Goal: Task Accomplishment & Management: Complete application form

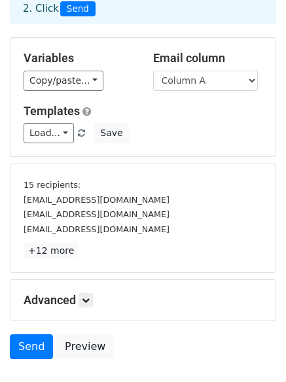
scroll to position [126, 0]
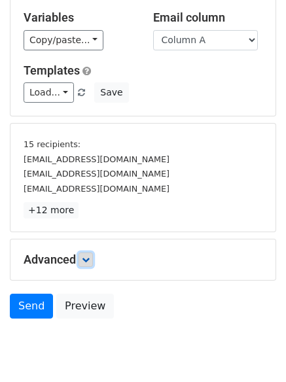
click at [93, 260] on link at bounding box center [85, 259] width 14 height 14
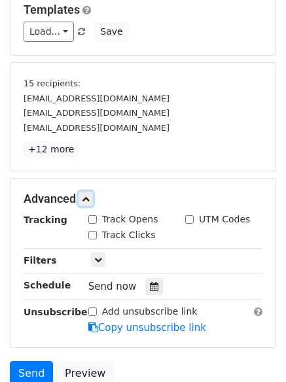
scroll to position [264, 0]
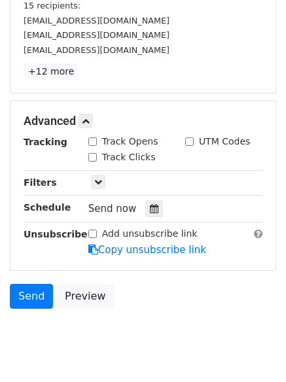
click at [91, 160] on input "Track Clicks" at bounding box center [92, 157] width 9 height 9
checkbox input "true"
click at [91, 141] on input "Track Opens" at bounding box center [92, 141] width 9 height 9
checkbox input "true"
click at [145, 200] on div at bounding box center [154, 208] width 18 height 17
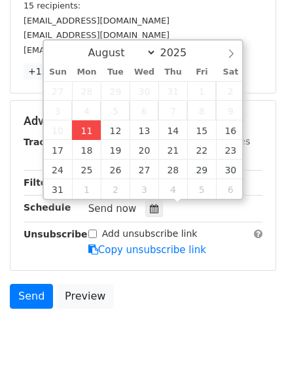
type input "2025-08-11 15:31"
type input "03"
type input "31"
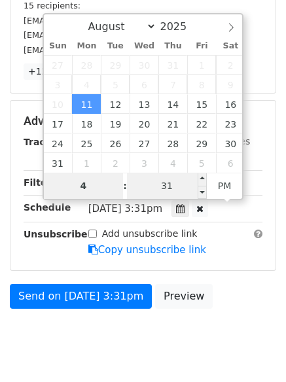
type input "4"
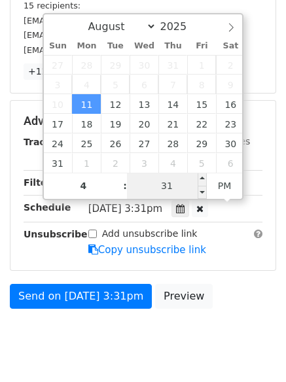
type input "2025-08-11 16:31"
type input "04"
click at [184, 189] on input "31" at bounding box center [167, 186] width 80 height 26
type input "11"
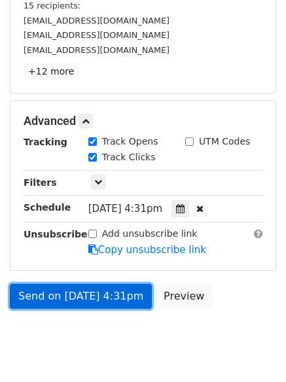
type input "2025-08-11 16:11"
click at [113, 289] on link "Send on Aug 11 at 4:31pm" at bounding box center [81, 296] width 142 height 25
click at [103, 297] on link "Send on Aug 11 at 4:11pm" at bounding box center [81, 296] width 142 height 25
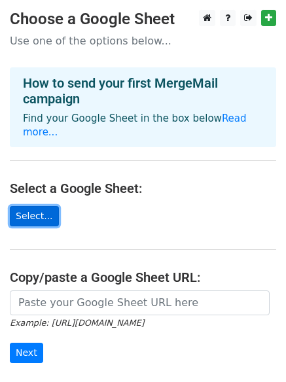
click at [23, 206] on link "Select..." at bounding box center [34, 216] width 49 height 20
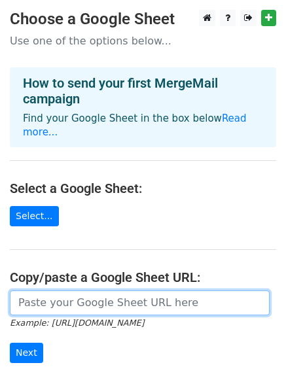
click at [114, 290] on input "url" at bounding box center [140, 302] width 260 height 25
type input "https://docs.google.com/spreadsheets/d/18Jcm7yWUyBtLKUyMPYZe22R6cFZ-weVKdgiJb7k…"
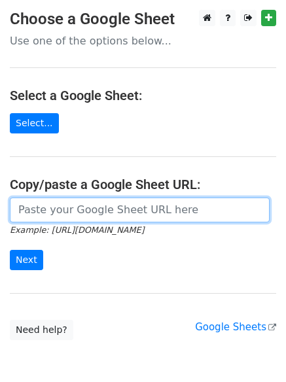
drag, startPoint x: 99, startPoint y: 209, endPoint x: 103, endPoint y: 222, distance: 13.9
click at [99, 209] on input "url" at bounding box center [140, 210] width 260 height 25
type input "[URL][DOMAIN_NAME]"
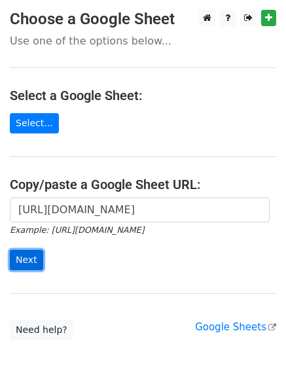
click at [29, 263] on input "Next" at bounding box center [26, 260] width 33 height 20
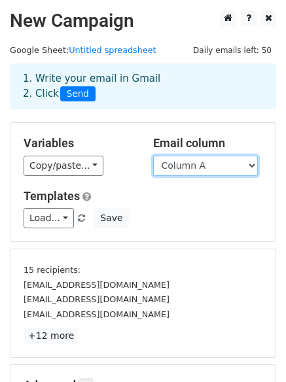
drag, startPoint x: 203, startPoint y: 163, endPoint x: 201, endPoint y: 175, distance: 11.9
click at [203, 163] on select "Column A Column B Column C" at bounding box center [205, 166] width 105 height 20
select select "Column B"
click at [153, 156] on select "Column A Column B Column C" at bounding box center [205, 166] width 105 height 20
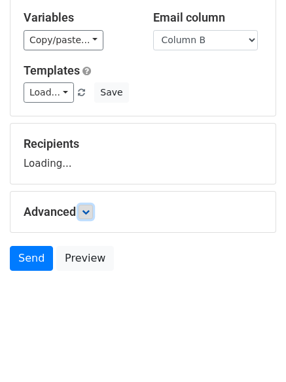
click at [93, 214] on link at bounding box center [85, 212] width 14 height 14
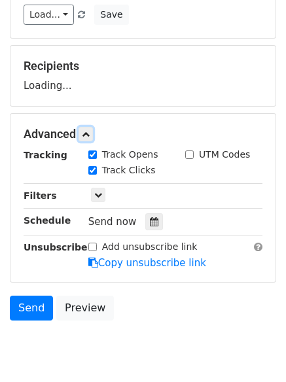
scroll to position [205, 0]
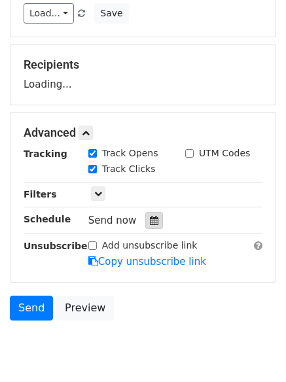
click at [150, 222] on icon at bounding box center [154, 220] width 9 height 9
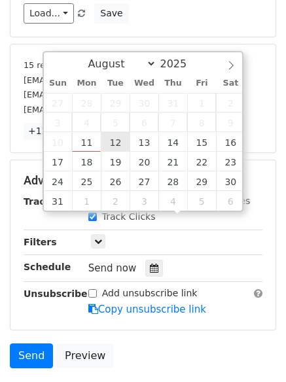
type input "2025-08-12 12:00"
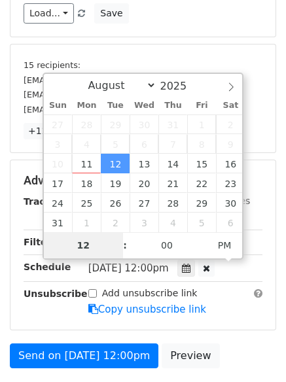
type input "5"
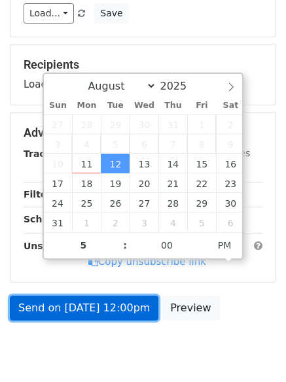
type input "2025-08-12 17:00"
click at [115, 310] on link "Send on Aug 12 at 12:00pm" at bounding box center [84, 308] width 148 height 25
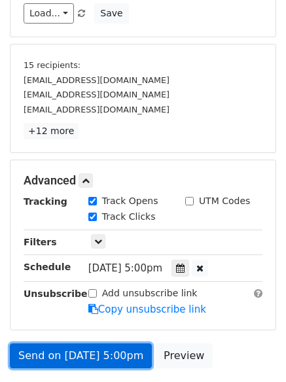
click at [114, 354] on link "Send on Aug 12 at 5:00pm" at bounding box center [81, 355] width 142 height 25
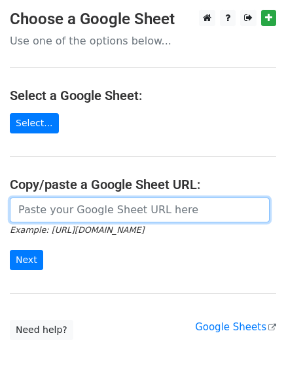
click at [103, 207] on input "url" at bounding box center [140, 210] width 260 height 25
type input "https://docs.google.com/spreadsheets/d/18Jcm7yWUyBtLKUyMPYZe22R6cFZ-weVKdgiJb7k…"
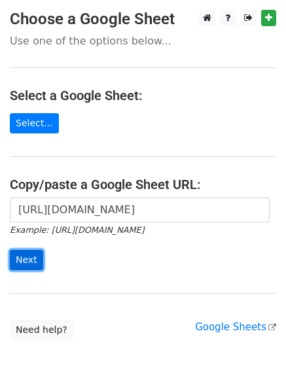
click at [33, 264] on input "Next" at bounding box center [26, 260] width 33 height 20
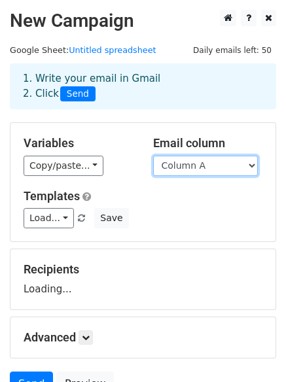
click at [173, 171] on select "Column A Column B Column C" at bounding box center [205, 166] width 105 height 20
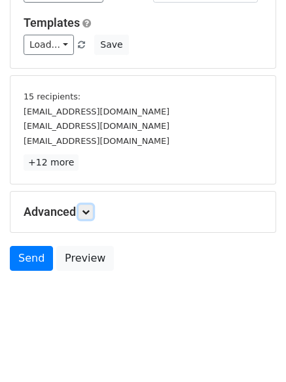
drag, startPoint x: 92, startPoint y: 215, endPoint x: 101, endPoint y: 220, distance: 10.9
click at [93, 215] on link at bounding box center [85, 212] width 14 height 14
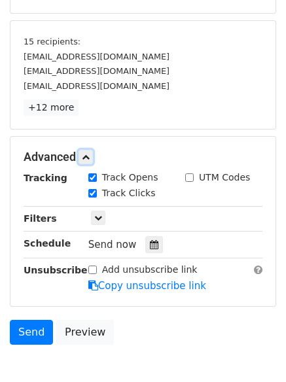
scroll to position [268, 0]
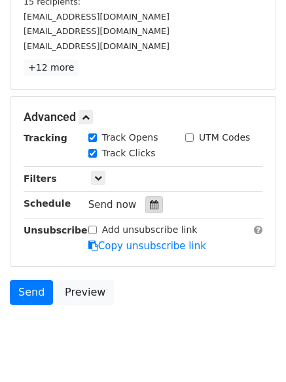
click at [150, 209] on icon at bounding box center [154, 204] width 9 height 9
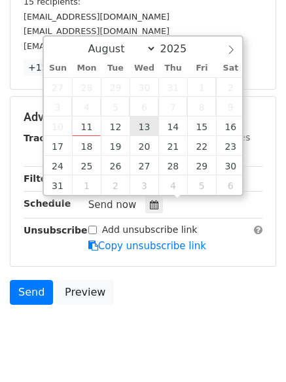
type input "2025-08-13 12:00"
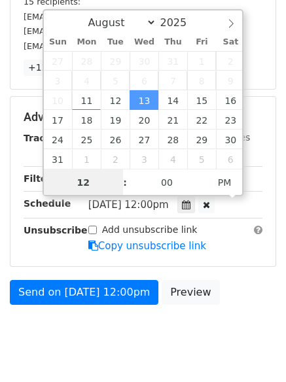
scroll to position [1, 0]
type input "6"
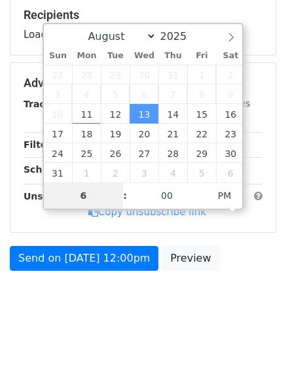
scroll to position [254, 0]
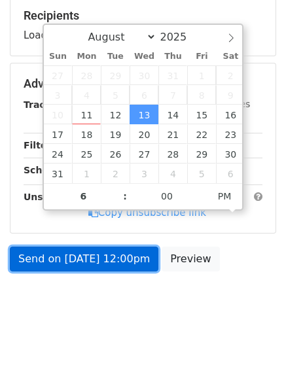
type input "2025-08-13 18:00"
click at [98, 265] on link "Send on Aug 13 at 12:00pm" at bounding box center [84, 259] width 148 height 25
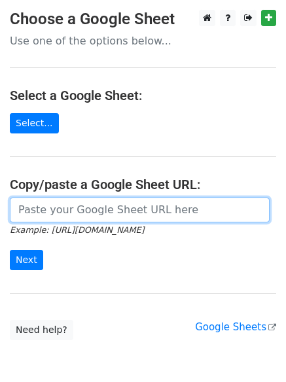
click at [40, 207] on input "url" at bounding box center [140, 210] width 260 height 25
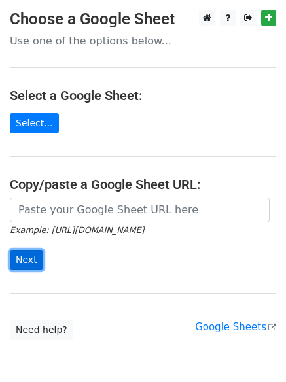
click at [33, 257] on input "Next" at bounding box center [26, 260] width 33 height 20
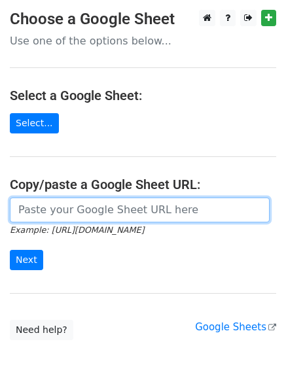
click at [163, 207] on input "url" at bounding box center [140, 210] width 260 height 25
type input "[URL][DOMAIN_NAME]"
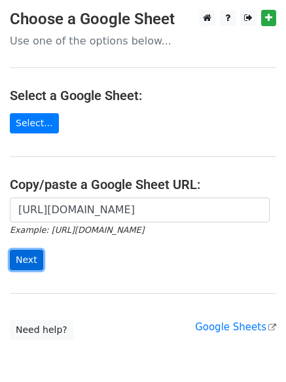
click at [22, 258] on input "Next" at bounding box center [26, 260] width 33 height 20
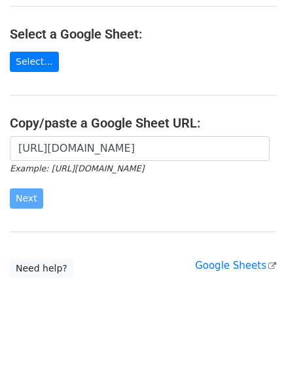
scroll to position [63, 0]
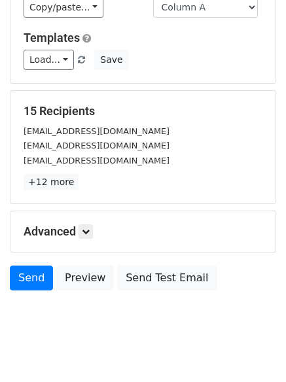
scroll to position [178, 0]
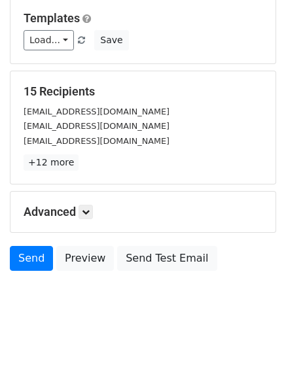
click at [85, 220] on div "Advanced Tracking Track Opens UTM Codes Track Clicks Filters Only include sprea…" at bounding box center [142, 212] width 265 height 41
click at [93, 214] on link at bounding box center [85, 212] width 14 height 14
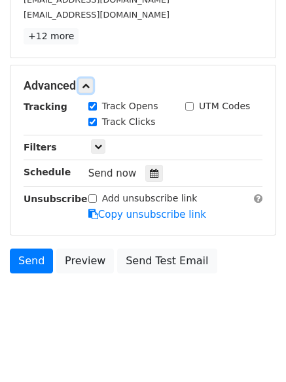
scroll to position [305, 0]
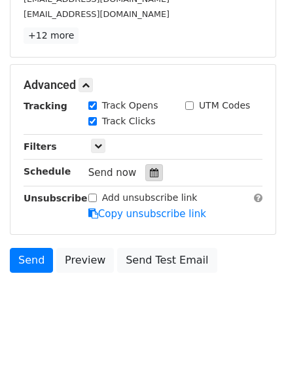
click at [150, 176] on icon at bounding box center [154, 172] width 9 height 9
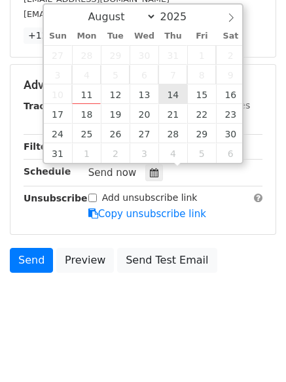
type input "2025-08-14 12:00"
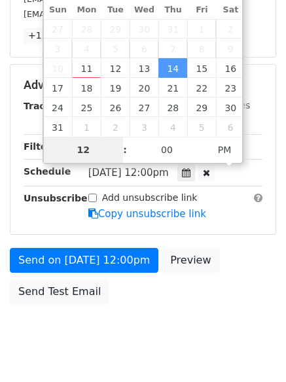
type input "7"
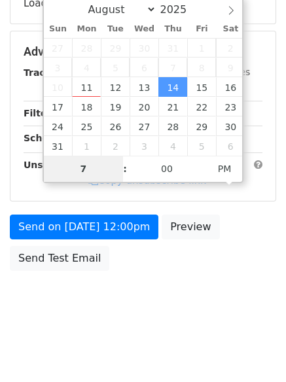
scroll to position [285, 0]
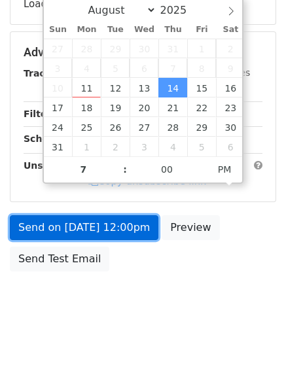
type input "2025-08-14 19:00"
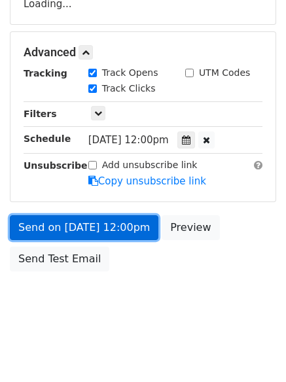
click at [107, 234] on link "Send on Aug 14 at 12:00pm" at bounding box center [84, 227] width 148 height 25
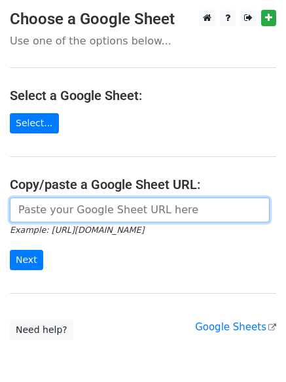
click at [89, 210] on input "url" at bounding box center [140, 210] width 260 height 25
type input "[URL][DOMAIN_NAME]"
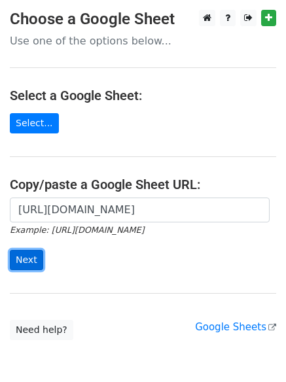
click at [37, 261] on input "Next" at bounding box center [26, 260] width 33 height 20
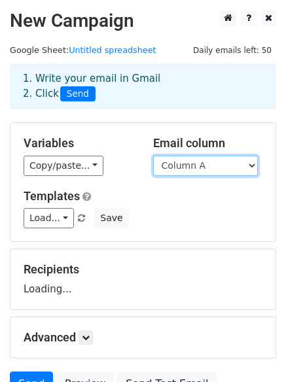
click at [217, 165] on select "Column A Column B Column C" at bounding box center [205, 166] width 105 height 20
select select "Column B"
click at [153, 156] on select "Column A Column B Column C" at bounding box center [205, 166] width 105 height 20
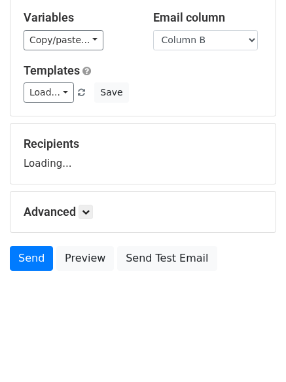
click at [91, 203] on div "Advanced Tracking Track Opens UTM Codes Track Clicks Filters Only include sprea…" at bounding box center [142, 212] width 265 height 41
click at [90, 215] on icon at bounding box center [86, 212] width 8 height 8
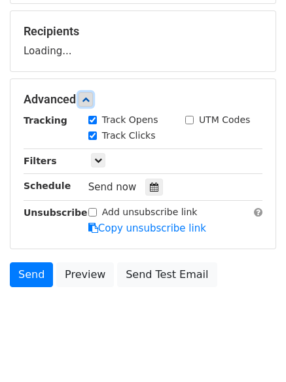
scroll to position [239, 0]
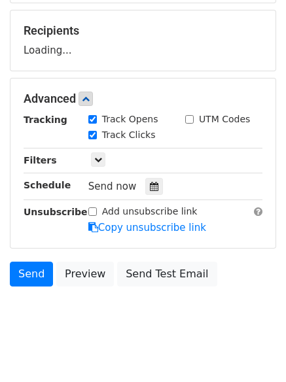
click at [145, 196] on div "Tracking Track Opens UTM Codes Track Clicks Filters Only include spreadsheet ro…" at bounding box center [143, 174] width 239 height 122
click at [150, 190] on icon at bounding box center [154, 186] width 9 height 9
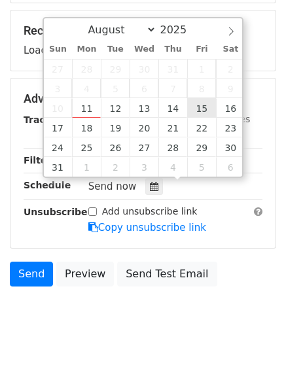
type input "[DATE] 12:00"
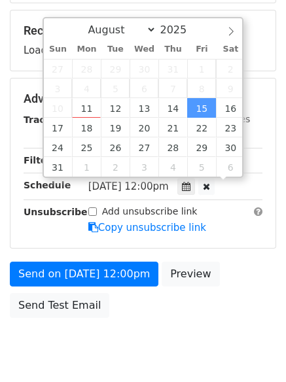
scroll to position [1, 0]
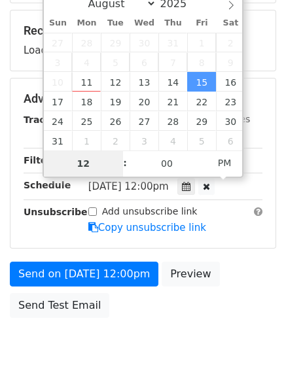
type input "8"
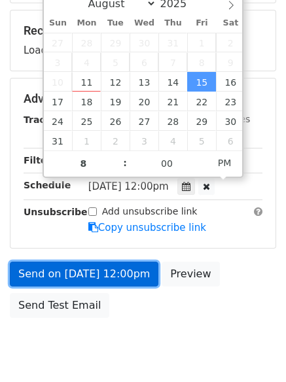
type input "[DATE] 20:00"
click at [109, 279] on link "Send on [DATE] 12:00pm" at bounding box center [84, 274] width 148 height 25
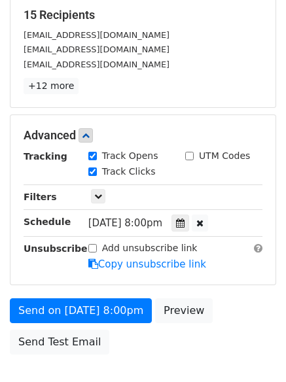
scroll to position [262, 0]
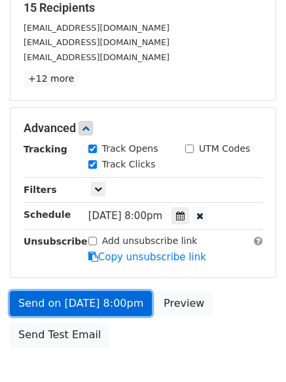
click at [113, 297] on link "Send on [DATE] 8:00pm" at bounding box center [81, 303] width 142 height 25
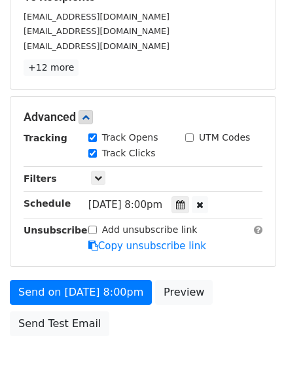
scroll to position [338, 0]
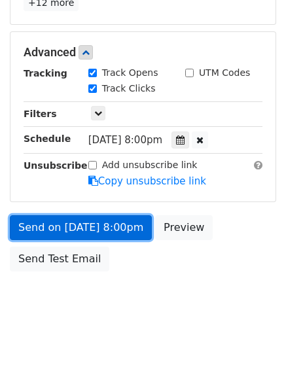
click at [97, 226] on link "Send on [DATE] 8:00pm" at bounding box center [81, 227] width 142 height 25
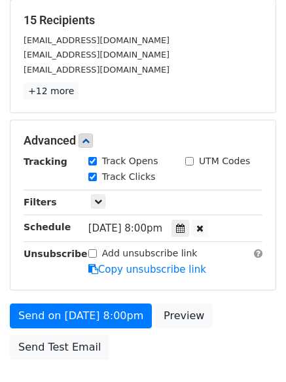
scroll to position [10, 0]
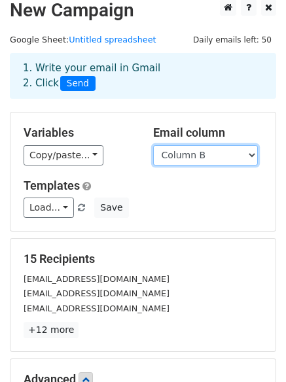
click at [213, 156] on select "Column A Column B Column C" at bounding box center [205, 155] width 105 height 20
select select "Column C"
click at [153, 145] on select "Column A Column B Column C" at bounding box center [205, 155] width 105 height 20
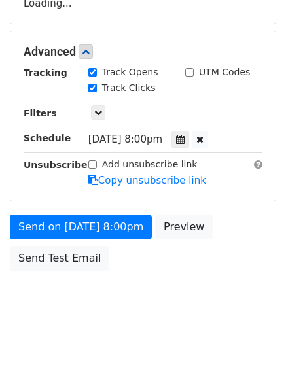
scroll to position [285, 0]
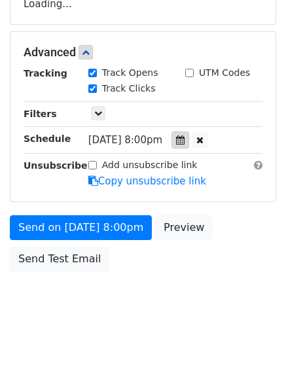
click at [181, 141] on div at bounding box center [180, 139] width 18 height 17
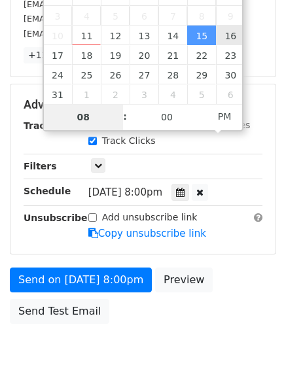
type input "[DATE] 20:00"
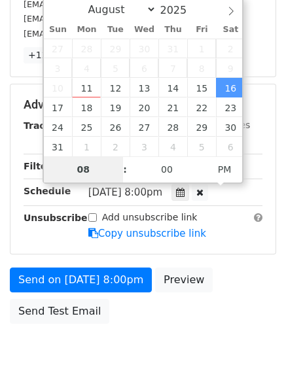
type input "9"
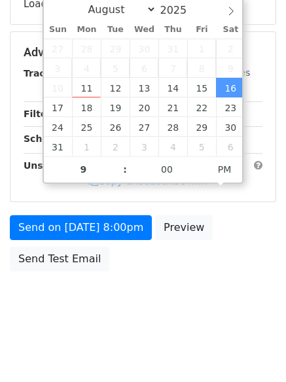
type input "[DATE] 21:00"
click at [137, 318] on body "New Campaign Daily emails left: 50 Google Sheet: Untitled spreadsheet 1. Write …" at bounding box center [143, 28] width 286 height 606
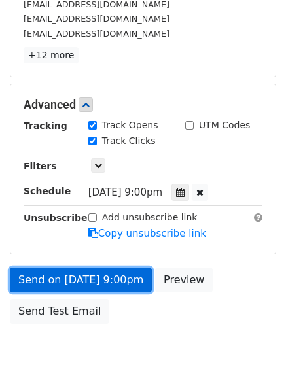
click at [114, 269] on link "Send on [DATE] 9:00pm" at bounding box center [81, 280] width 142 height 25
